Goal: Entertainment & Leisure: Consume media (video, audio)

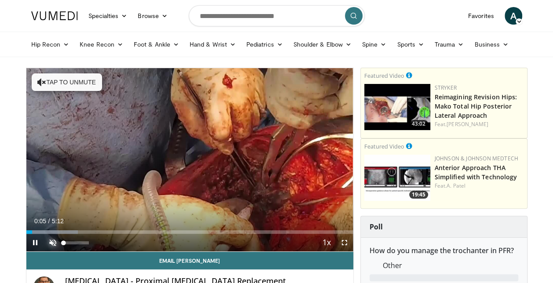
click at [55, 240] on span "Video Player" at bounding box center [53, 243] width 18 height 18
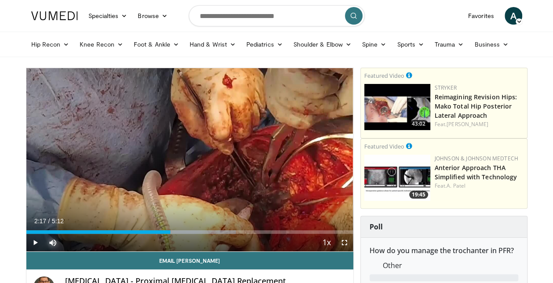
drag, startPoint x: 98, startPoint y: 231, endPoint x: 170, endPoint y: 240, distance: 72.2
click at [170, 240] on div "Current Time 2:17 / Duration 5:12 Play Skip Backward Skip Forward Mute 0% Loade…" at bounding box center [189, 243] width 327 height 18
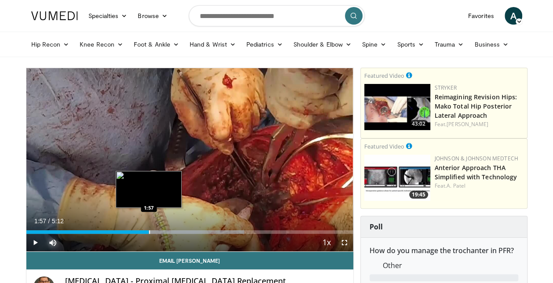
drag, startPoint x: 172, startPoint y: 233, endPoint x: 149, endPoint y: 229, distance: 23.5
click at [149, 229] on div "Loaded : 66.74% 1:57 1:57" at bounding box center [189, 230] width 327 height 8
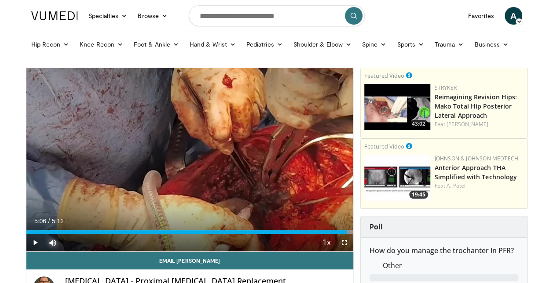
drag, startPoint x: 185, startPoint y: 232, endPoint x: 346, endPoint y: 241, distance: 161.6
click at [346, 241] on div "Current Time 5:06 / Duration 5:12 Play Skip Backward Skip Forward Mute 0% Loade…" at bounding box center [189, 243] width 327 height 18
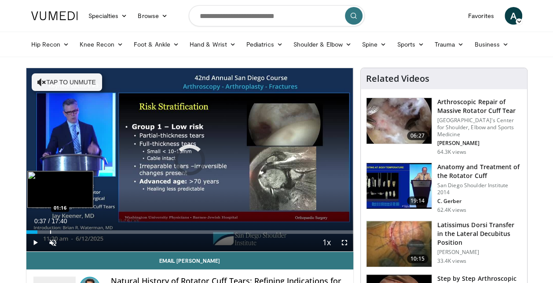
drag, startPoint x: 33, startPoint y: 231, endPoint x: 50, endPoint y: 233, distance: 17.3
click at [50, 233] on div "Progress Bar" at bounding box center [50, 232] width 1 height 4
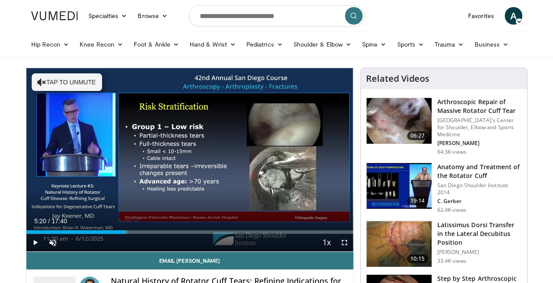
drag, startPoint x: 53, startPoint y: 232, endPoint x: 125, endPoint y: 224, distance: 72.5
click at [125, 234] on div "Current Time 5:20 / Duration 17:40 Play Skip Backward Skip Forward Unmute Loade…" at bounding box center [189, 243] width 327 height 18
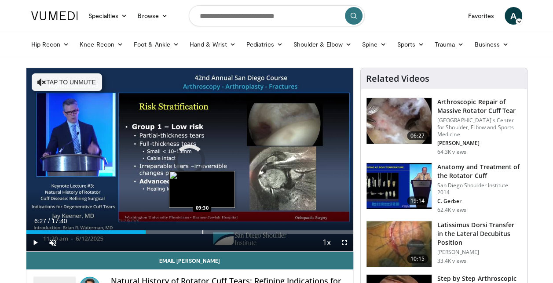
drag, startPoint x: 125, startPoint y: 232, endPoint x: 201, endPoint y: 232, distance: 76.5
click at [202, 232] on div "Progress Bar" at bounding box center [202, 232] width 1 height 4
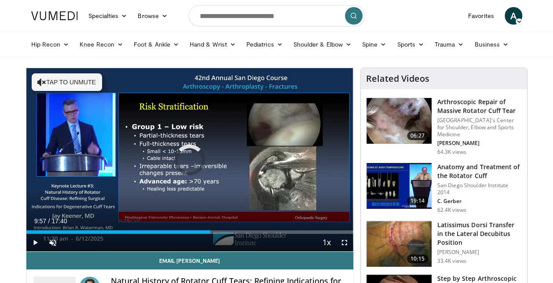
drag, startPoint x: 255, startPoint y: 221, endPoint x: 301, endPoint y: 223, distance: 46.2
click at [301, 234] on div "Current Time 9:57 / Duration 17:40 Play Skip Backward Skip Forward Unmute Loade…" at bounding box center [189, 243] width 327 height 18
